Goal: Browse casually: Explore the website without a specific task or goal

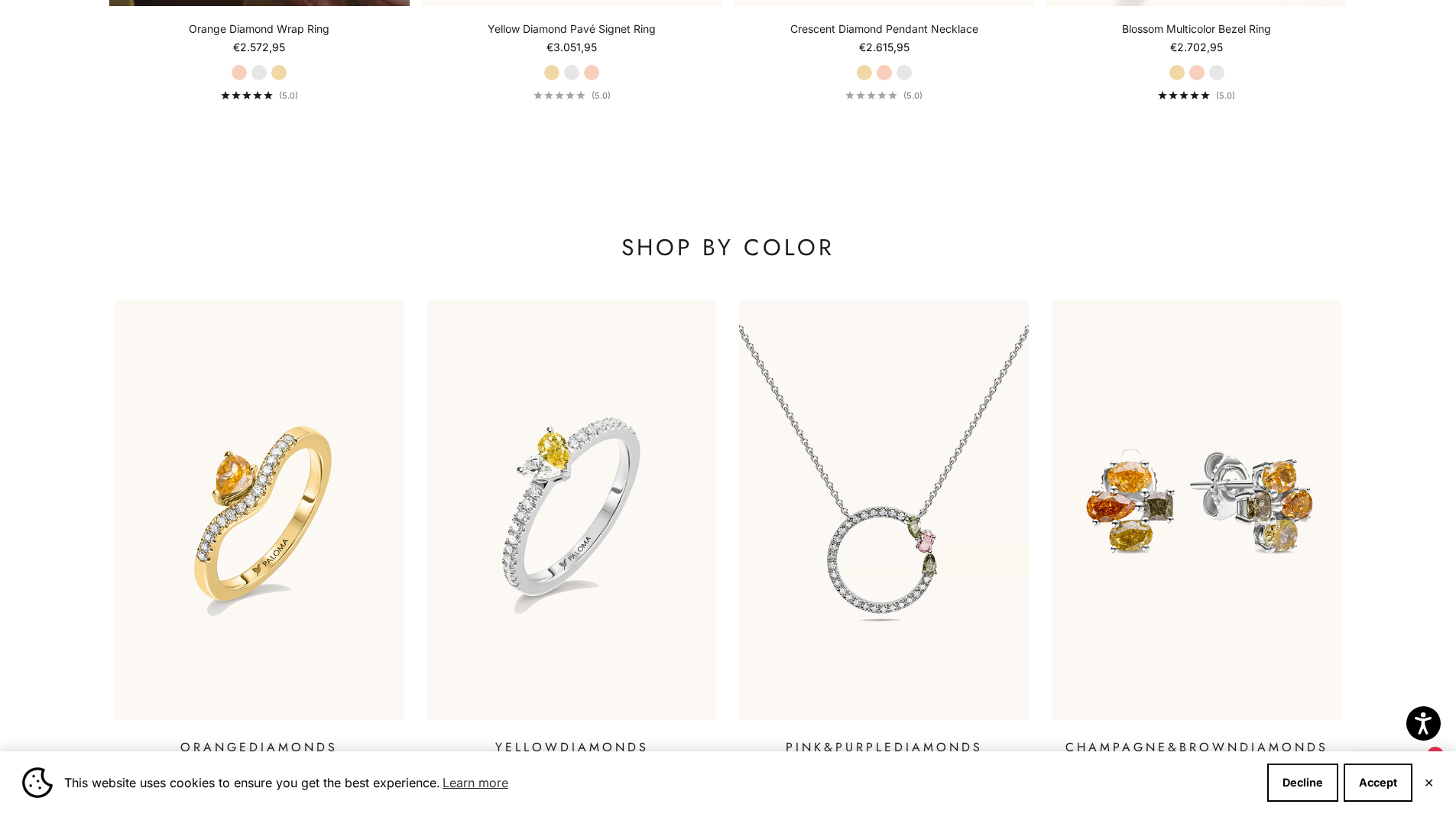
scroll to position [2293, 0]
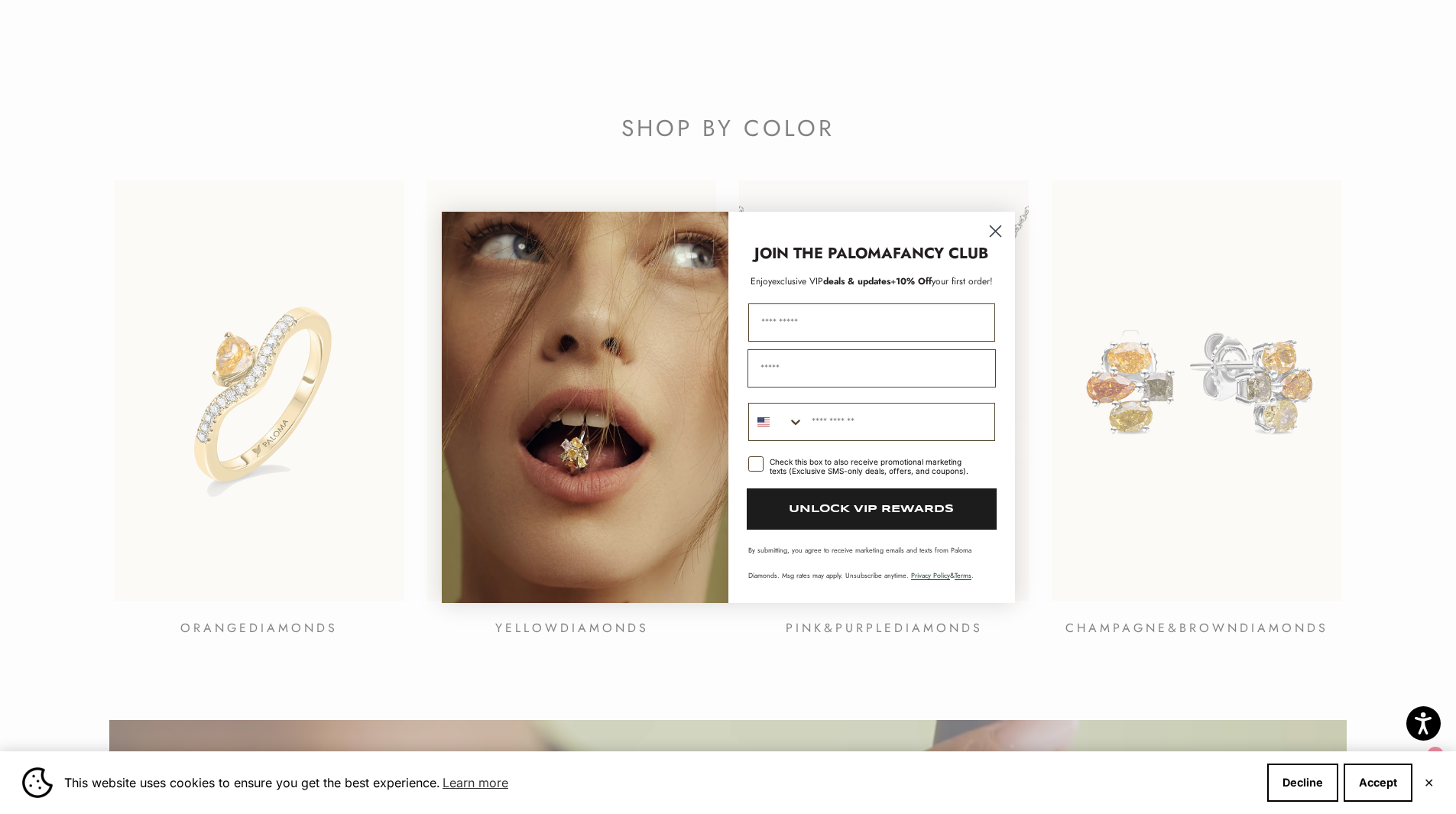
click at [423, 671] on div "Close dialog JOIN THE PALOMA FANCY CLUB Enjoy exclusive VIP deals & updates + 1…" at bounding box center [728, 407] width 1456 height 814
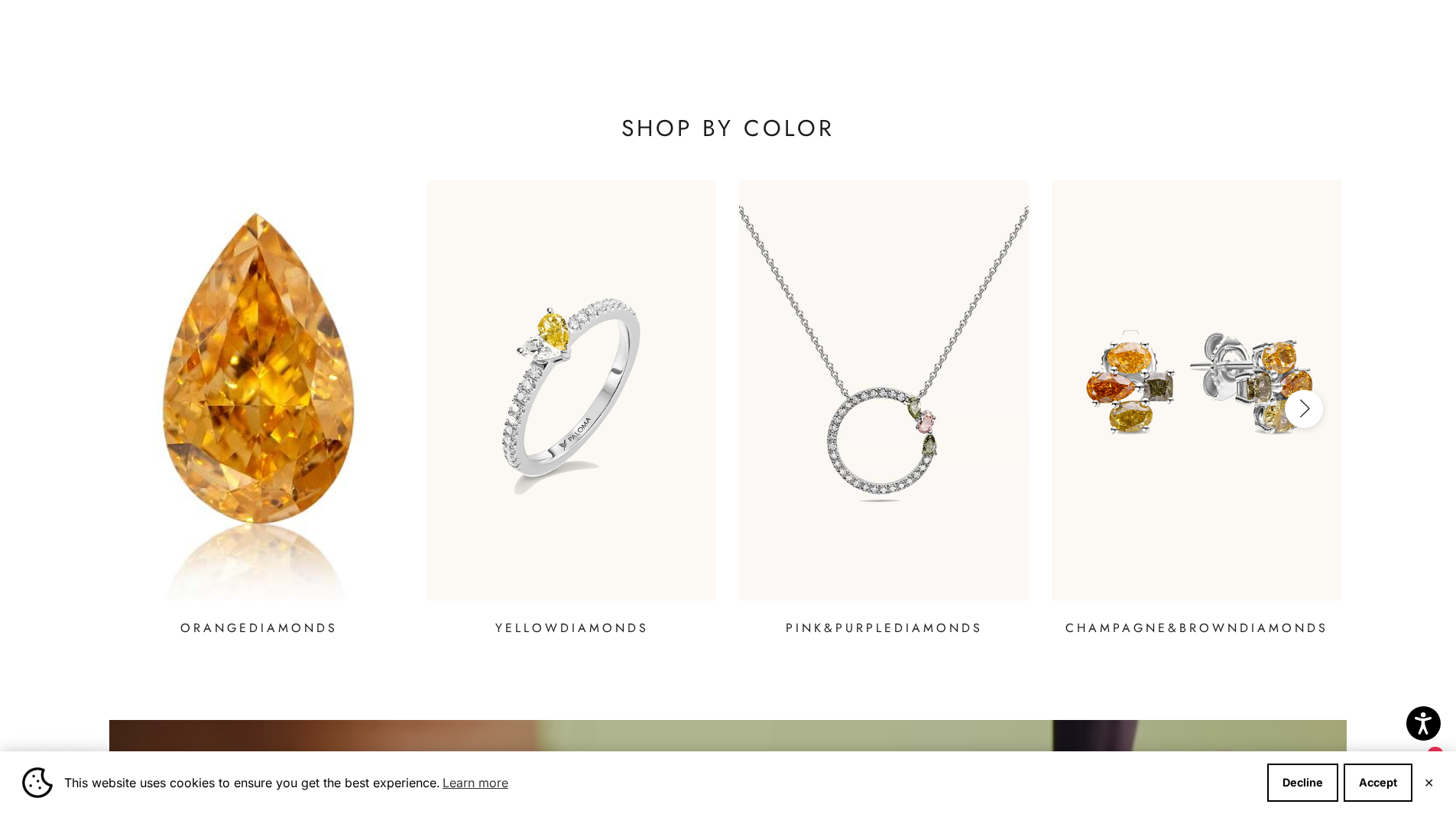
click at [238, 381] on img at bounding box center [258, 390] width 347 height 503
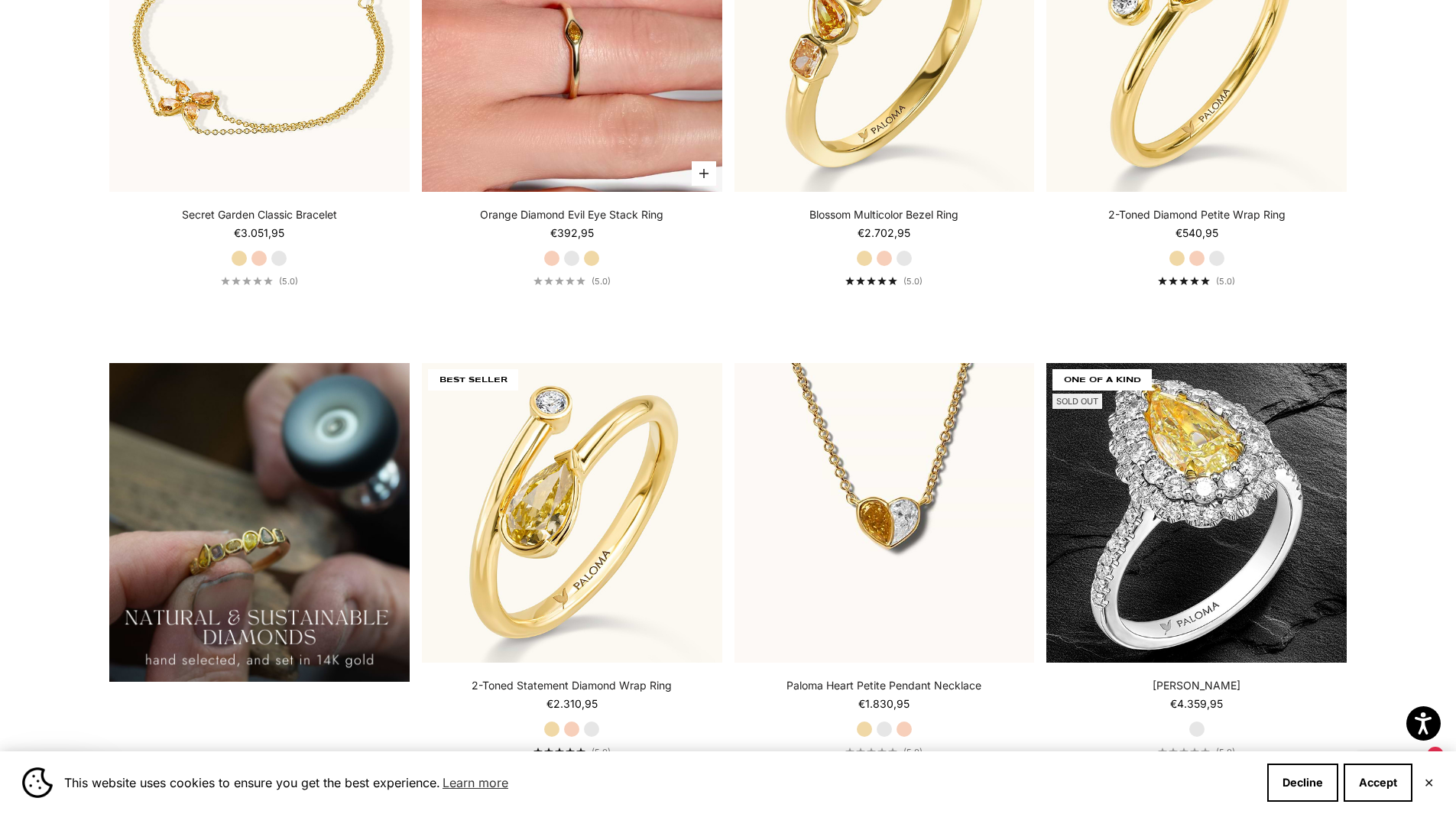
scroll to position [1222, 0]
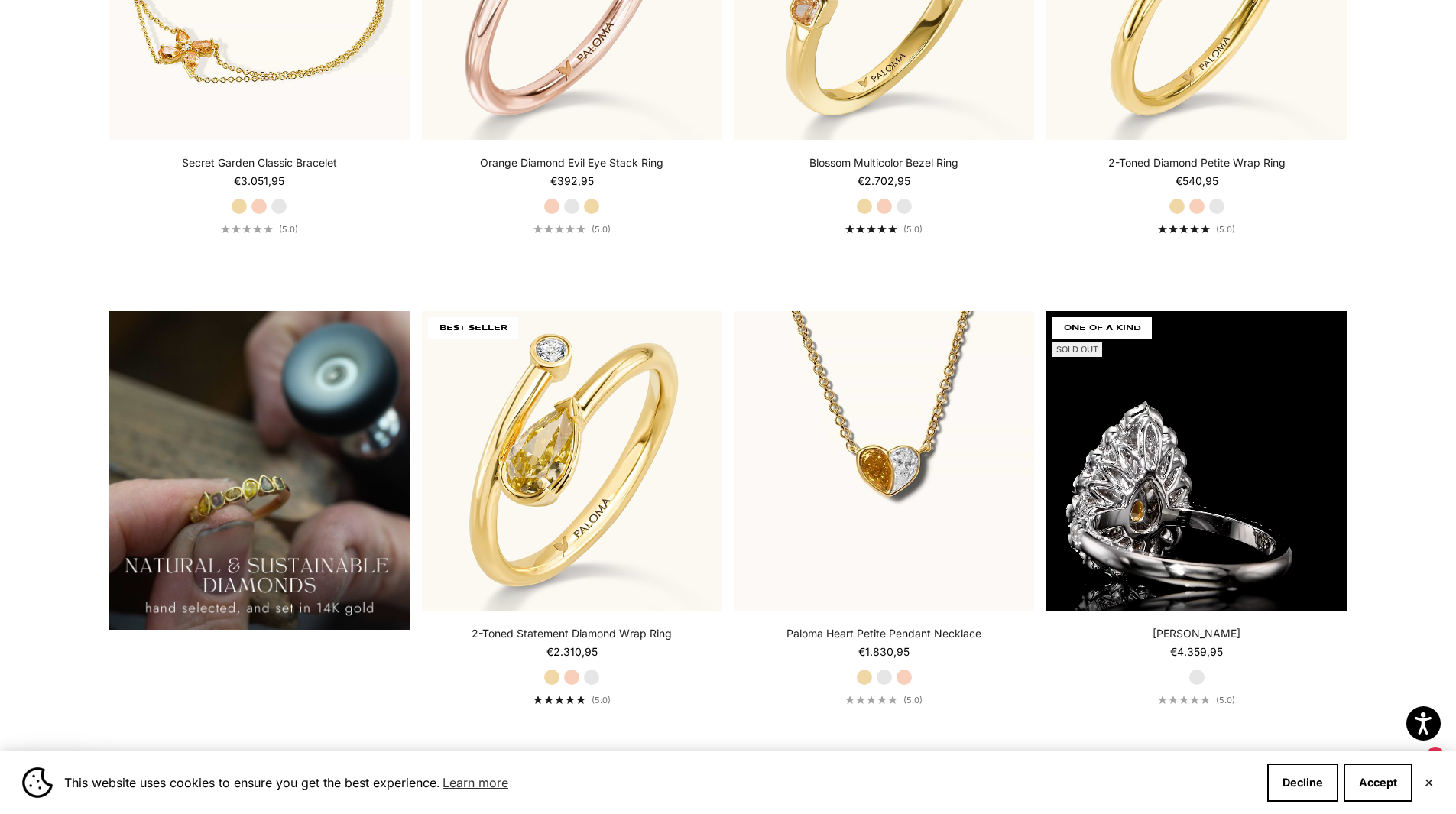
click at [1211, 516] on video "#YellowGold\a#WhiteGold\a#RoseGold" at bounding box center [1197, 461] width 300 height 300
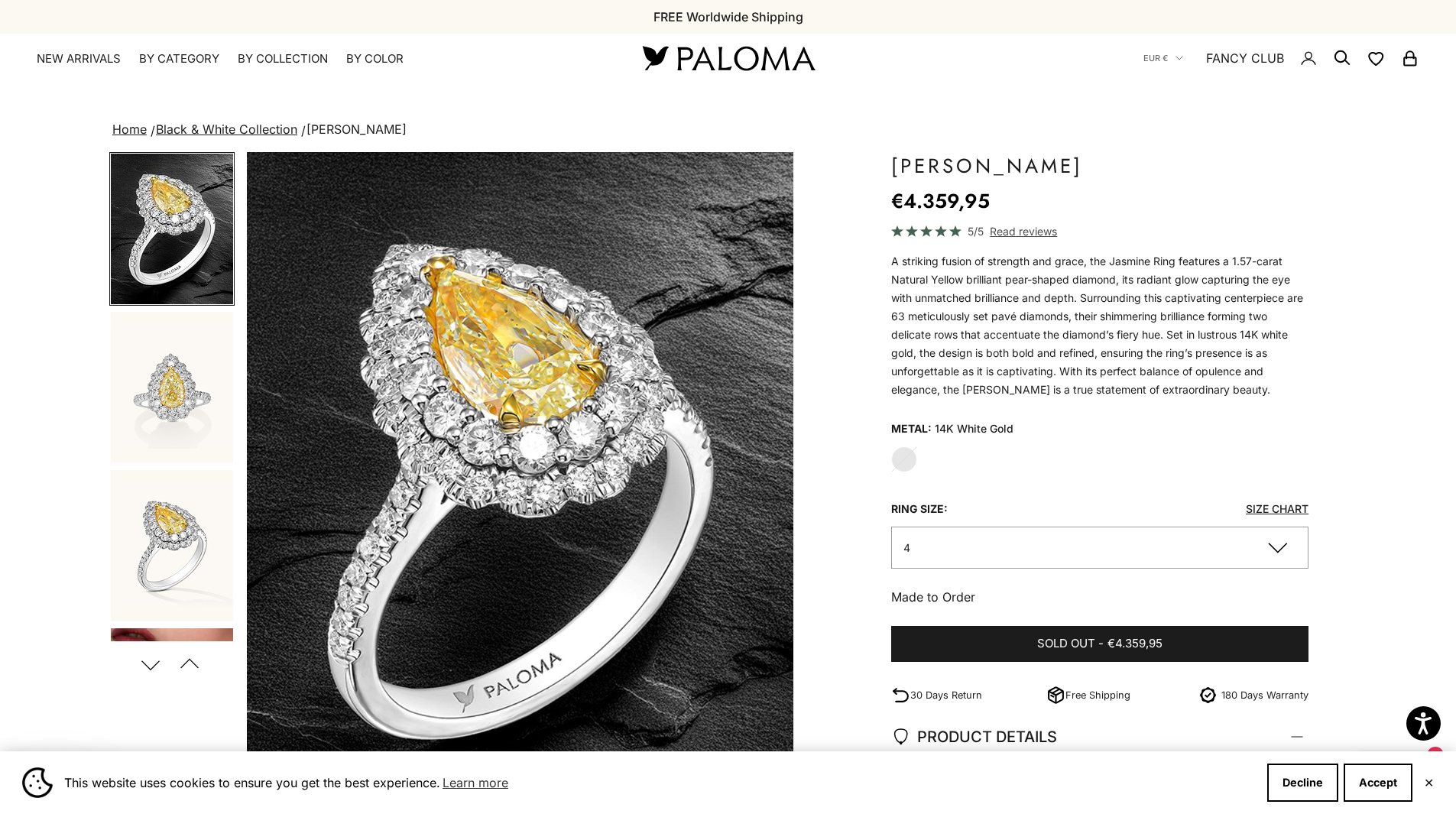
click at [192, 386] on img "Go to item 2" at bounding box center [172, 387] width 122 height 151
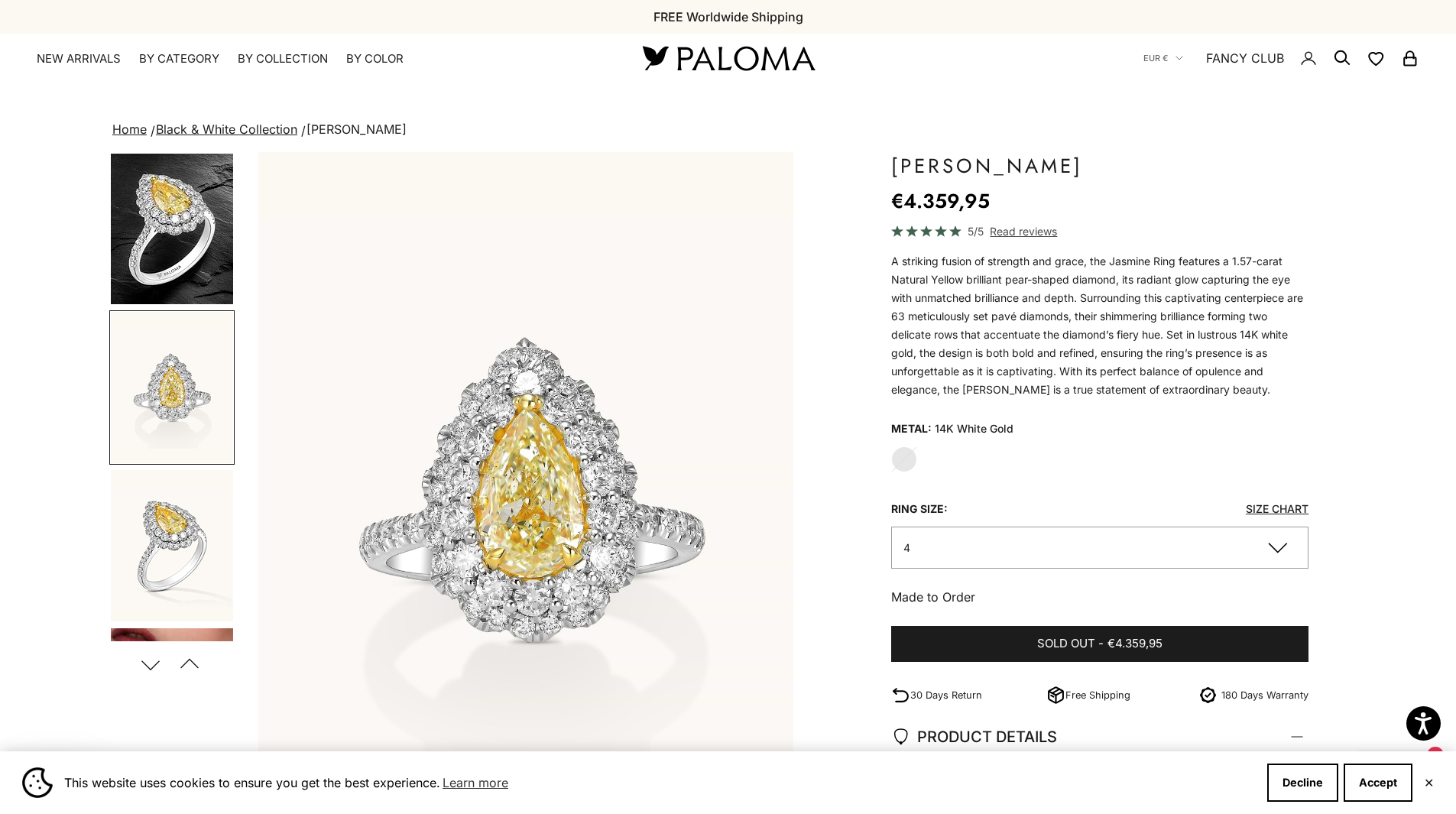
scroll to position [0, 564]
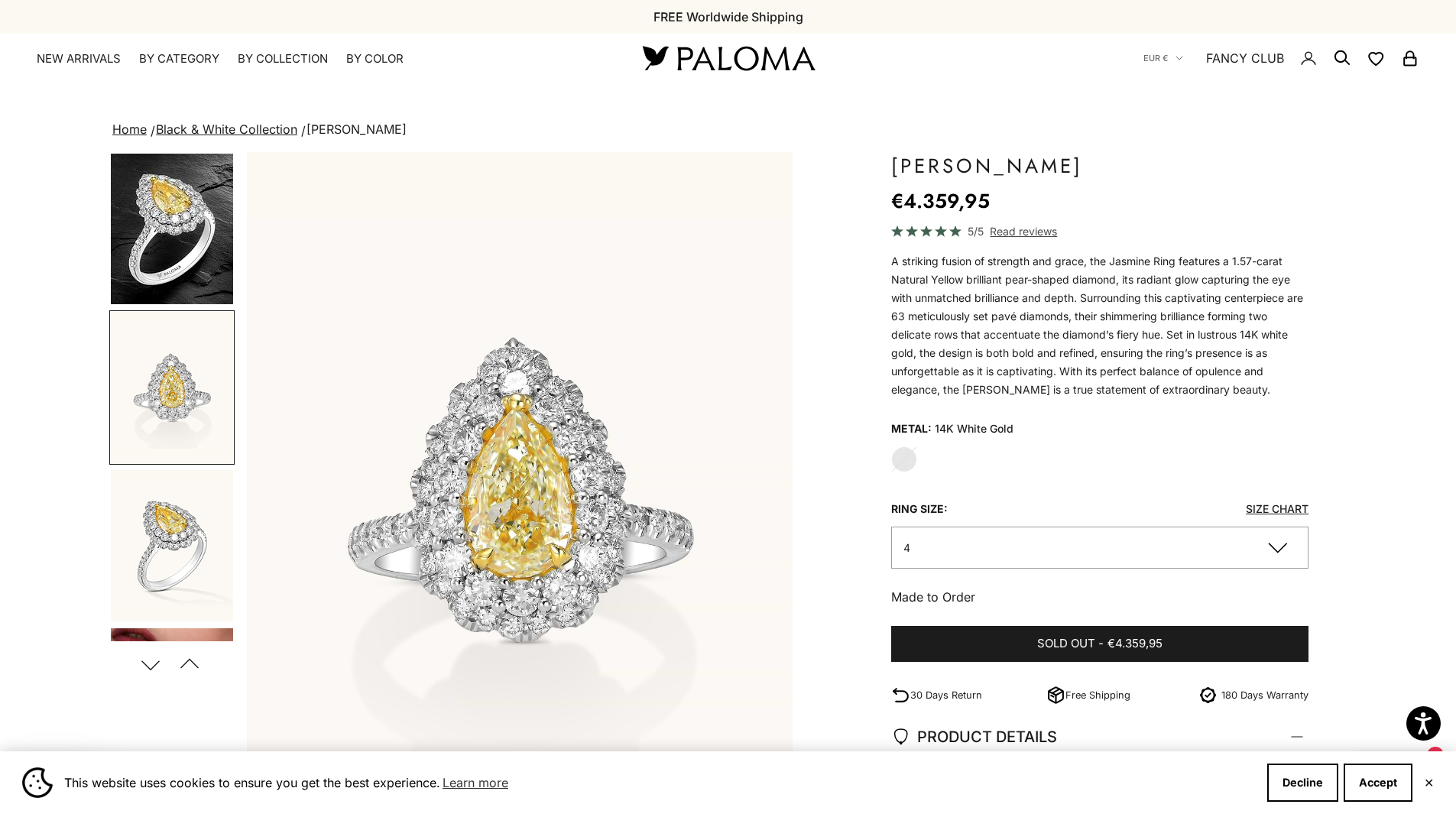
click at [193, 559] on img "Go to item 3" at bounding box center [172, 545] width 122 height 151
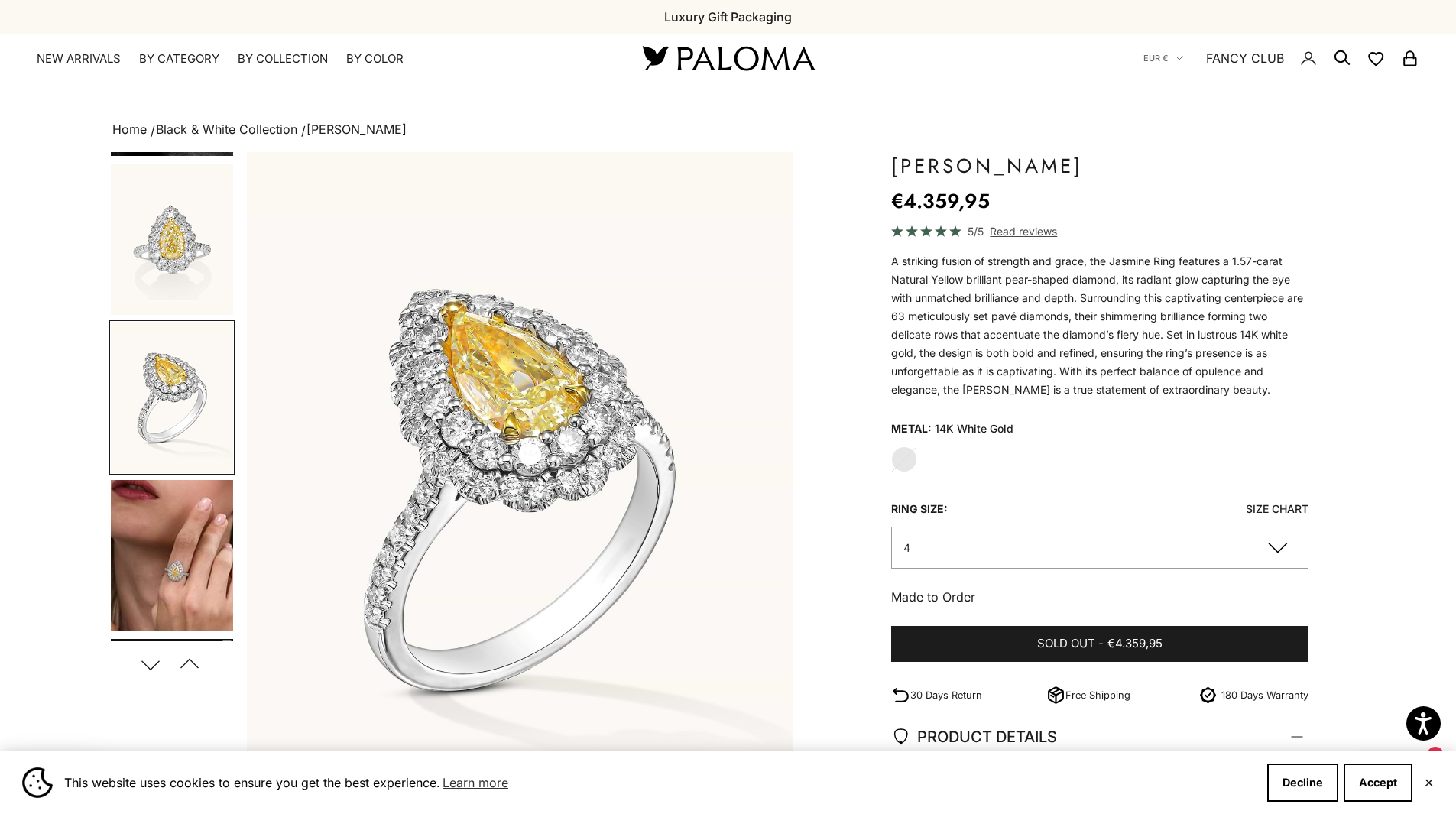
click at [192, 587] on img "Go to item 4" at bounding box center [172, 556] width 122 height 151
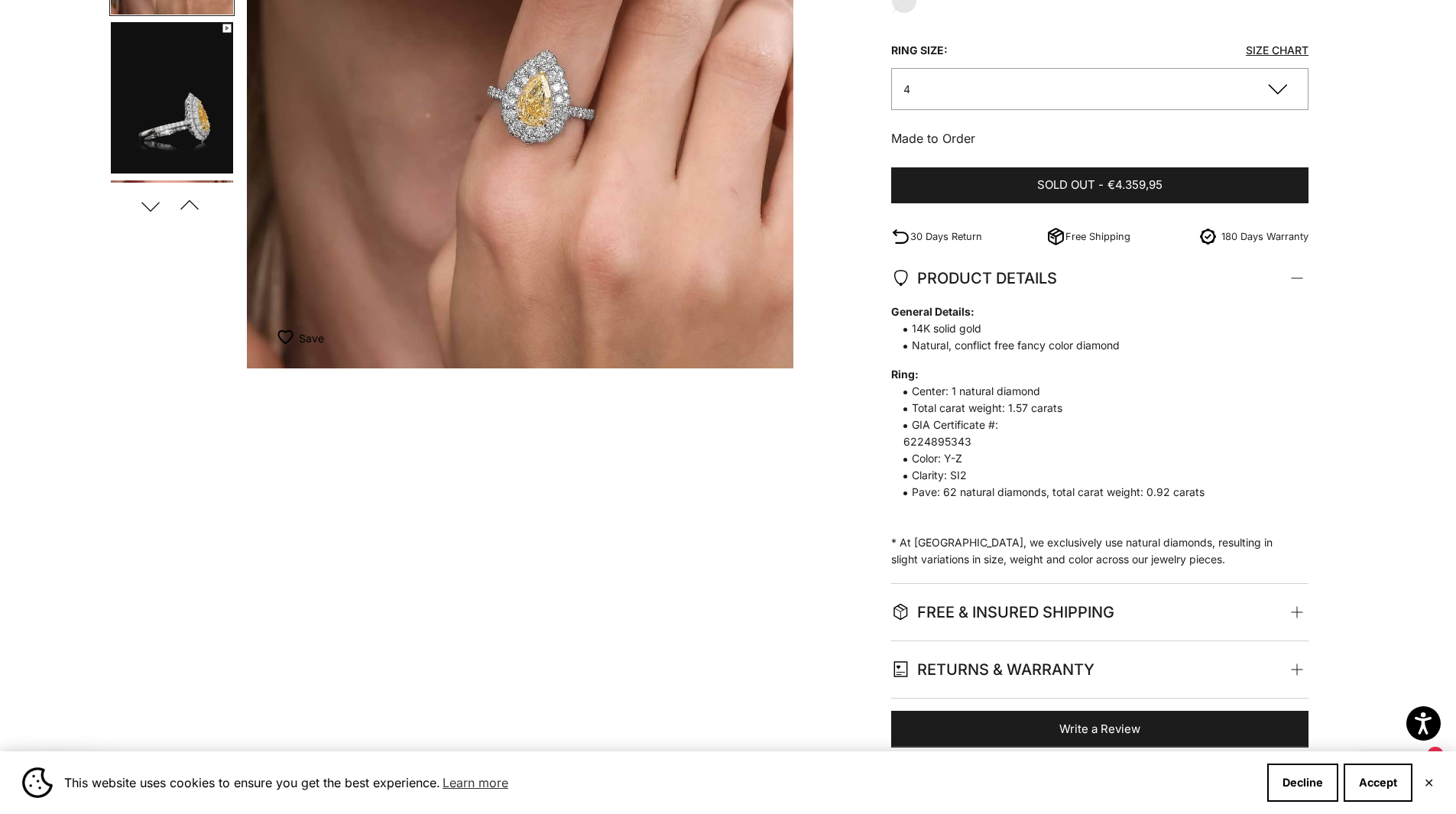
scroll to position [0, 0]
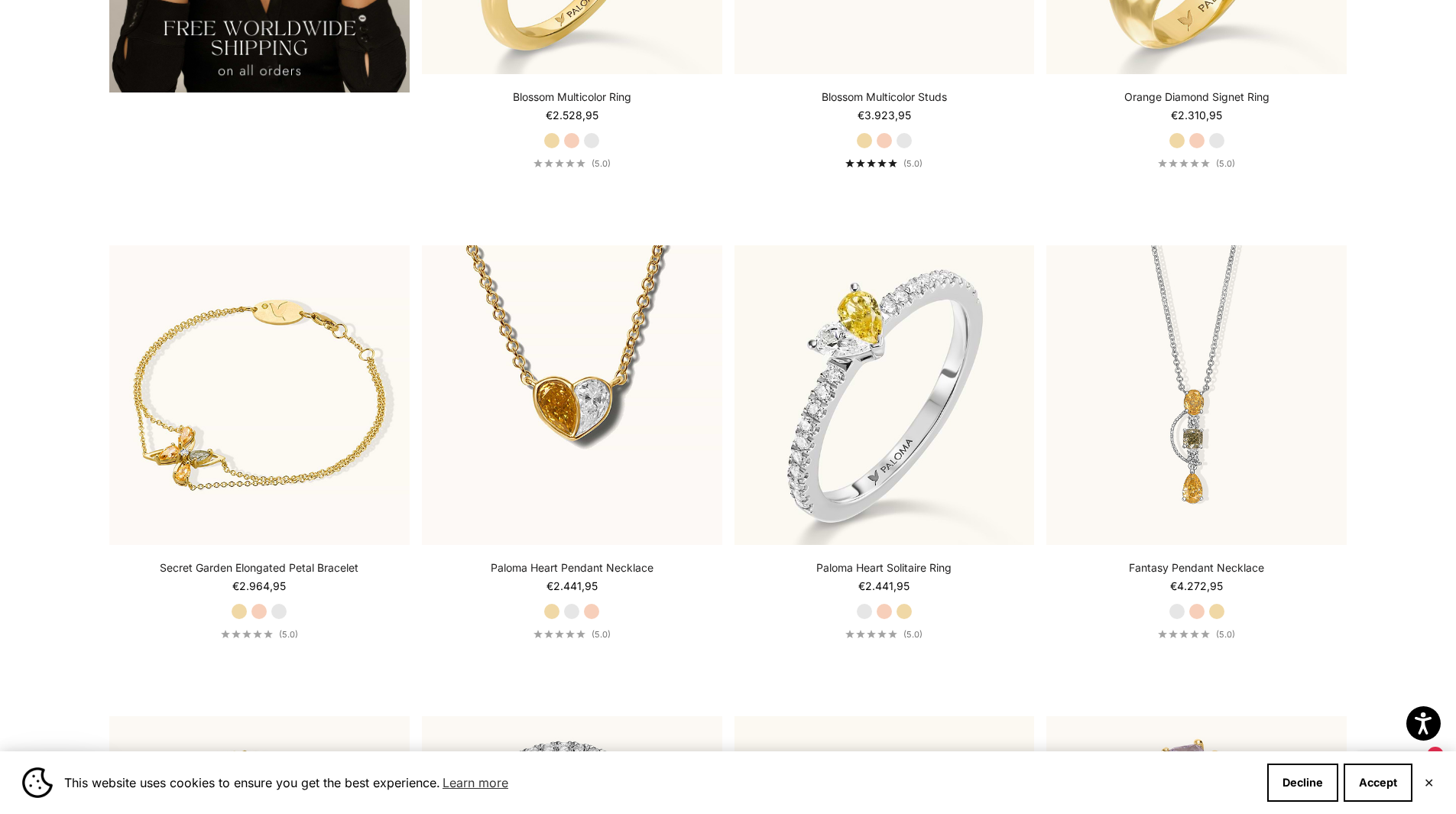
scroll to position [3439, 0]
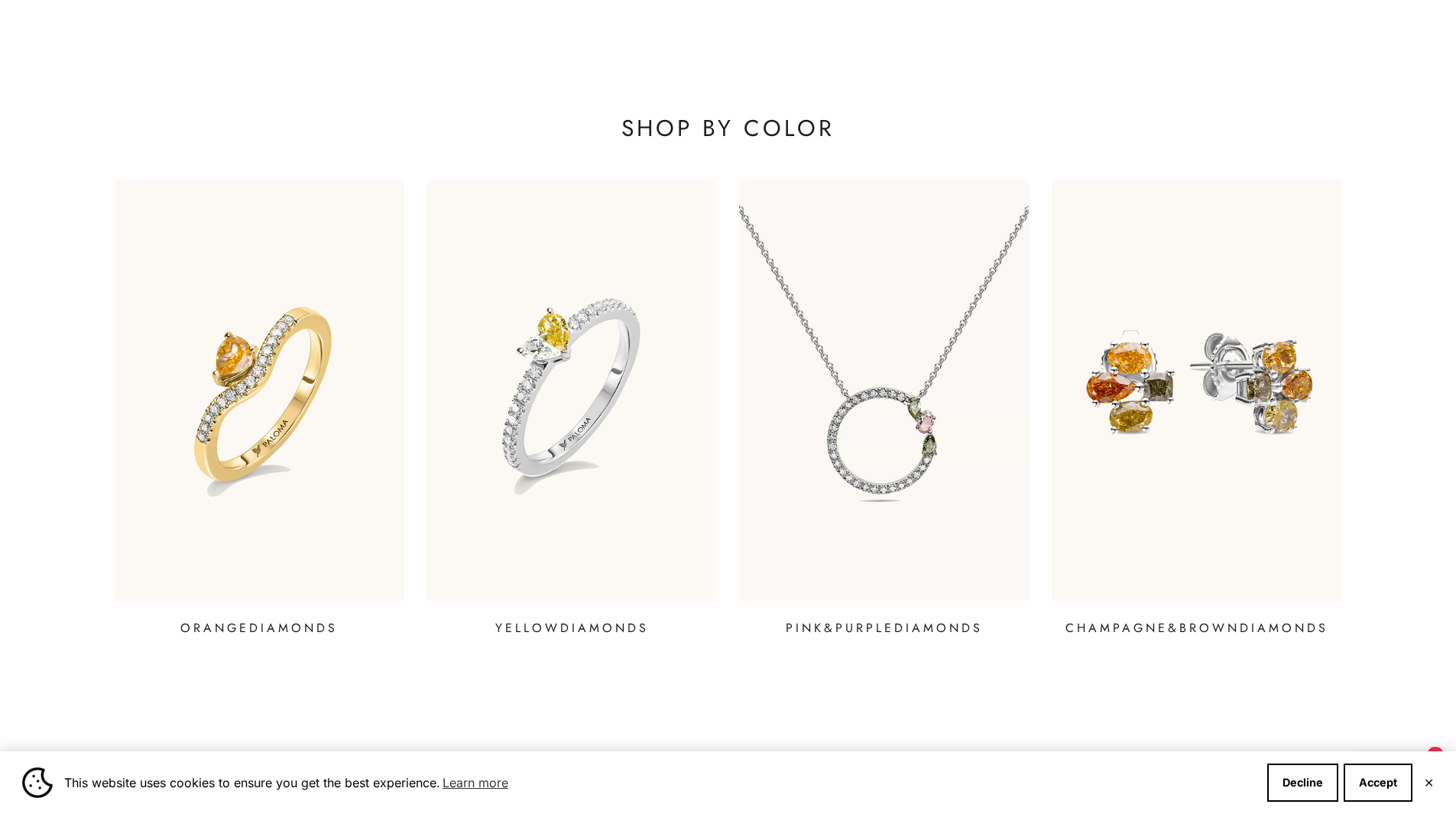
scroll to position [2293, 0]
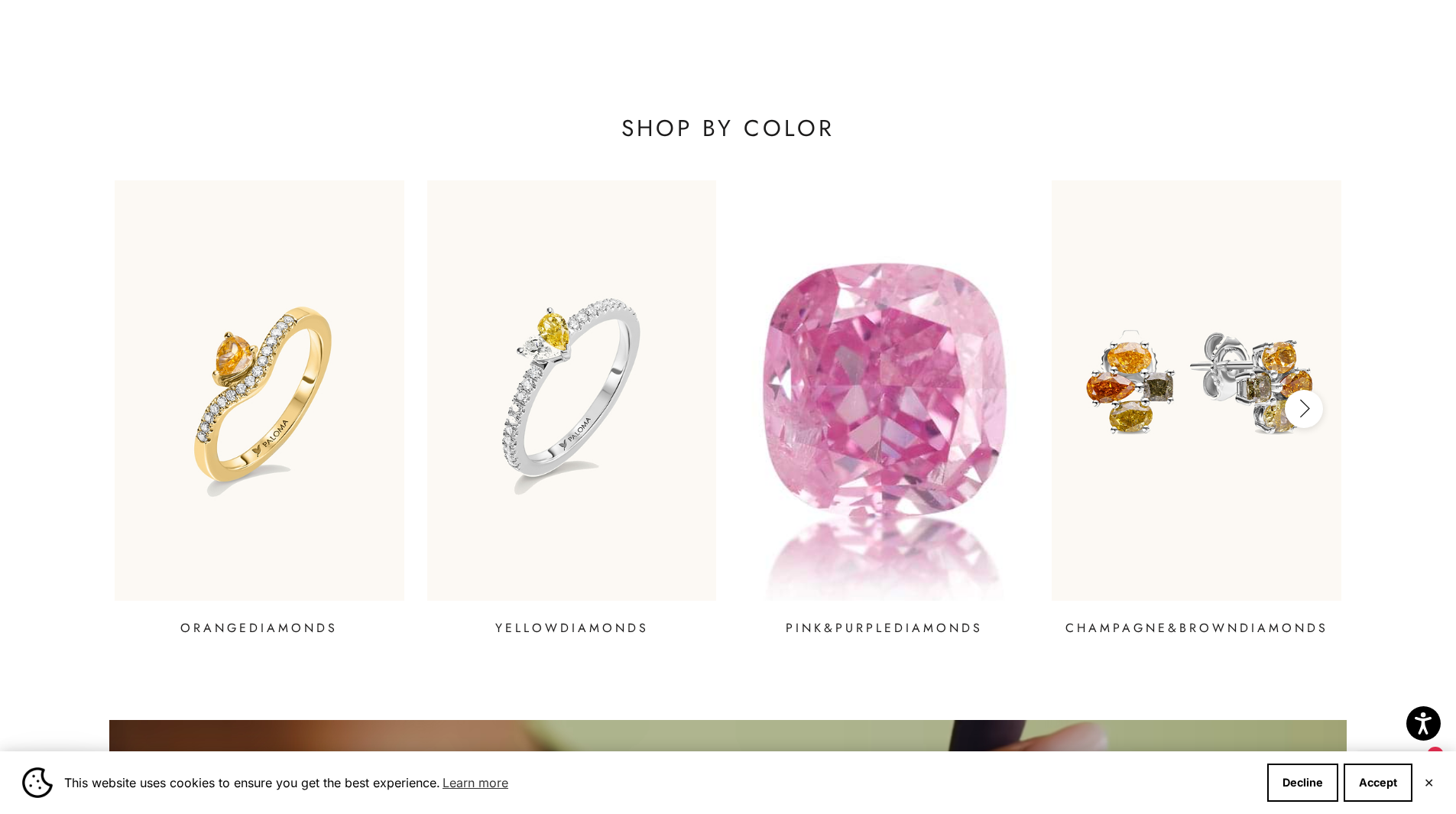
click at [891, 464] on img at bounding box center [884, 390] width 347 height 503
